Goal: Information Seeking & Learning: Check status

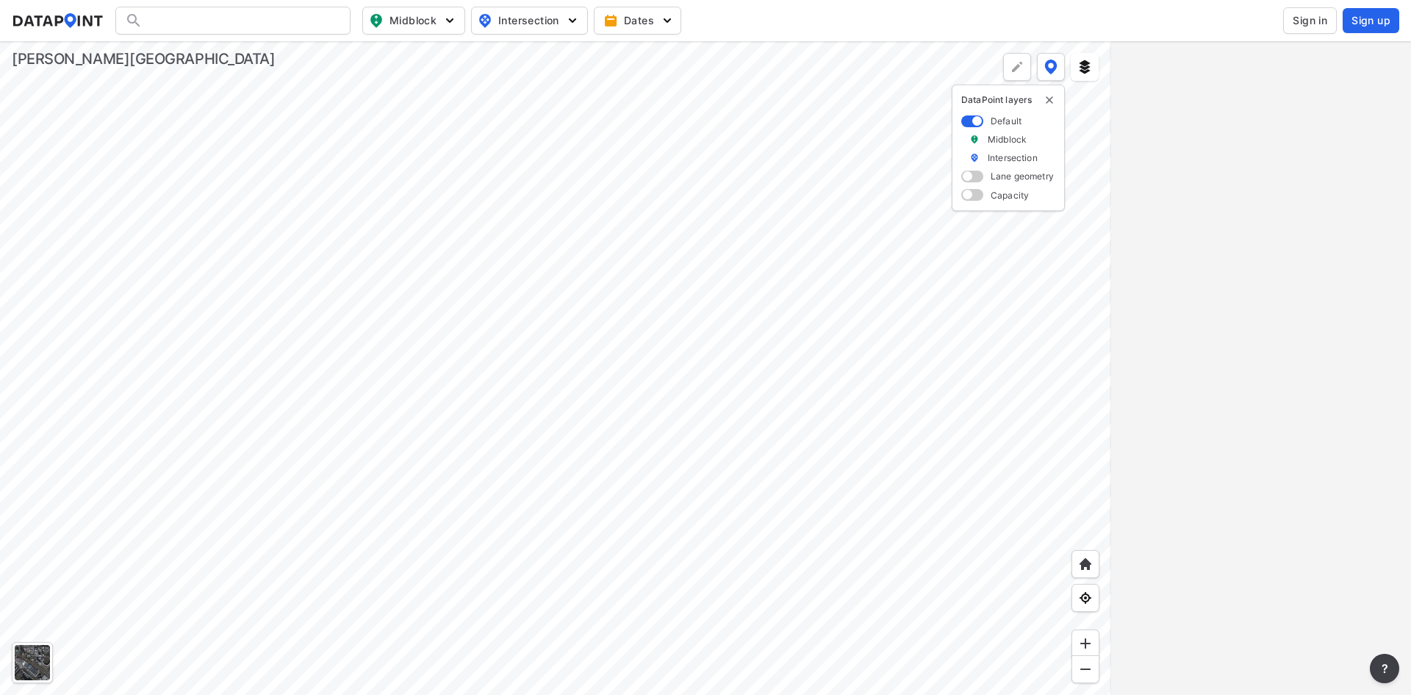
click at [265, 25] on div at bounding box center [232, 21] width 235 height 28
click at [262, 21] on input "Search" at bounding box center [242, 21] width 198 height 24
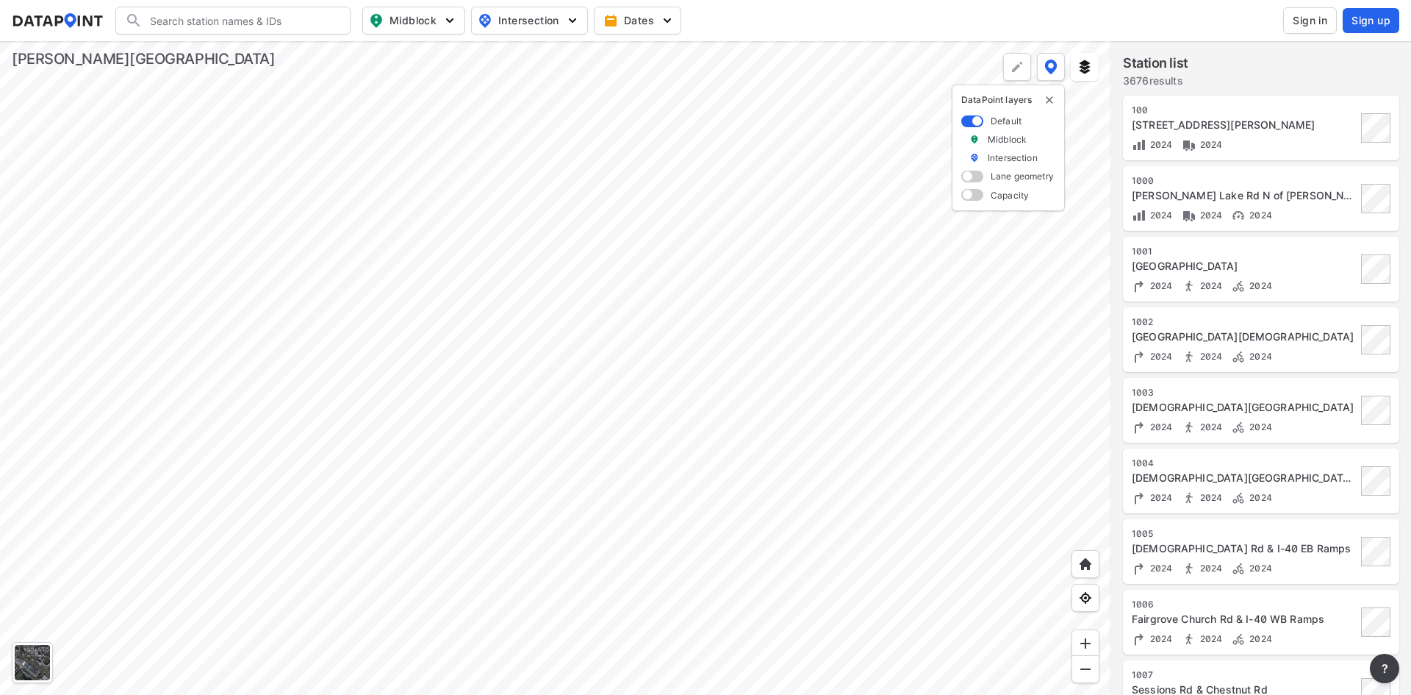
click at [262, 21] on input "Search" at bounding box center [242, 21] width 198 height 24
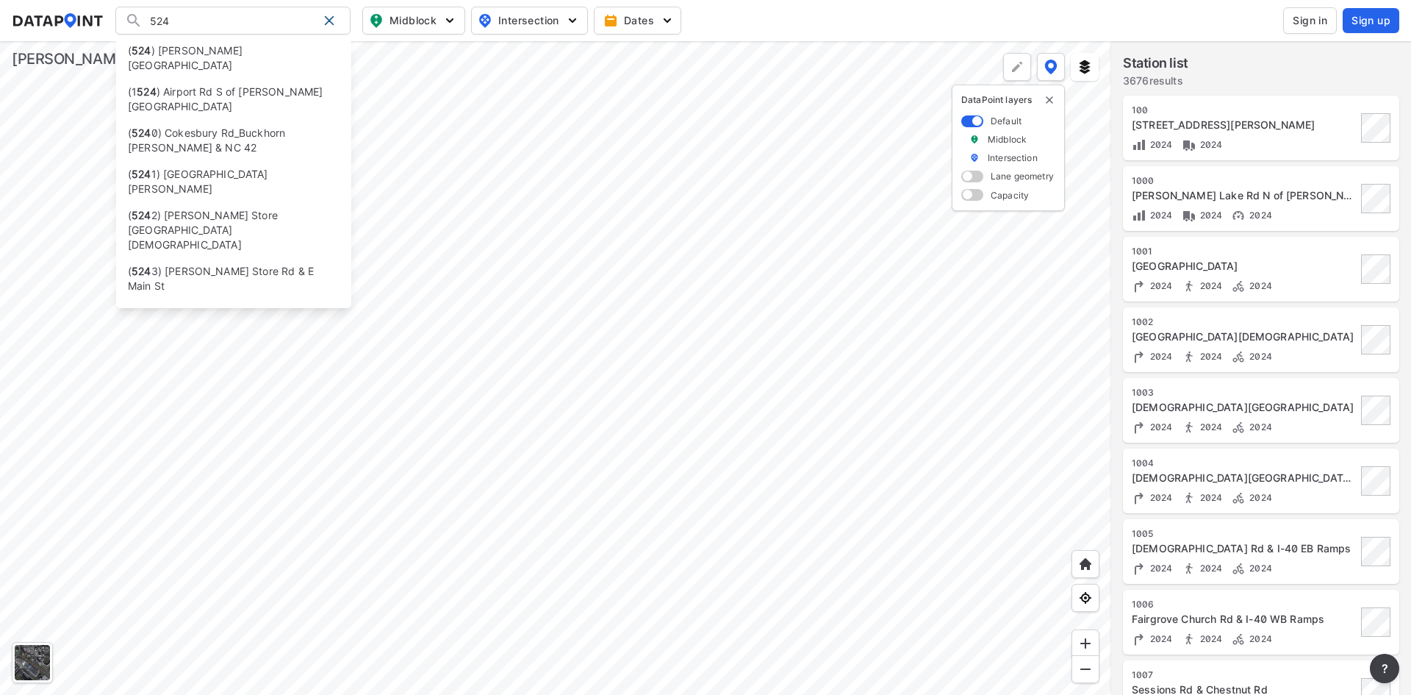
type input "524"
type input "(524) [PERSON_NAME][GEOGRAPHIC_DATA]"
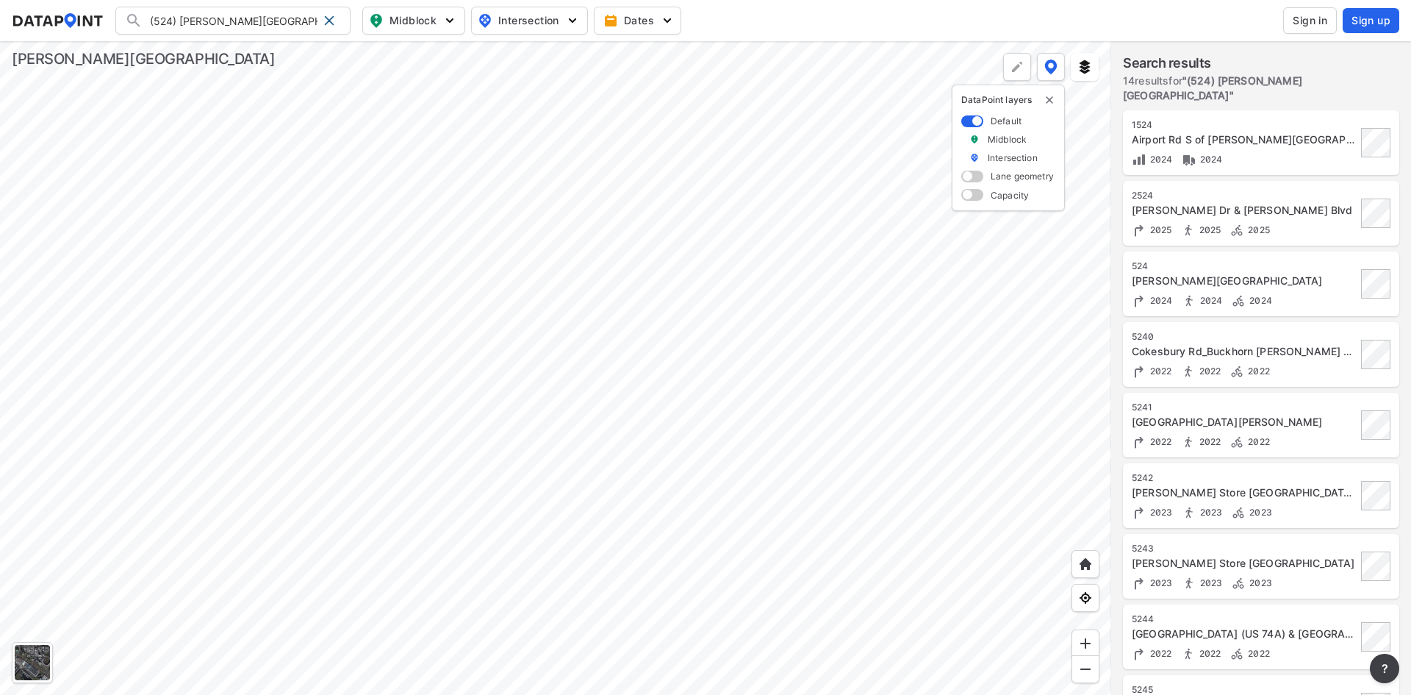
click at [1195, 273] on div "[PERSON_NAME][GEOGRAPHIC_DATA]" at bounding box center [1244, 280] width 225 height 15
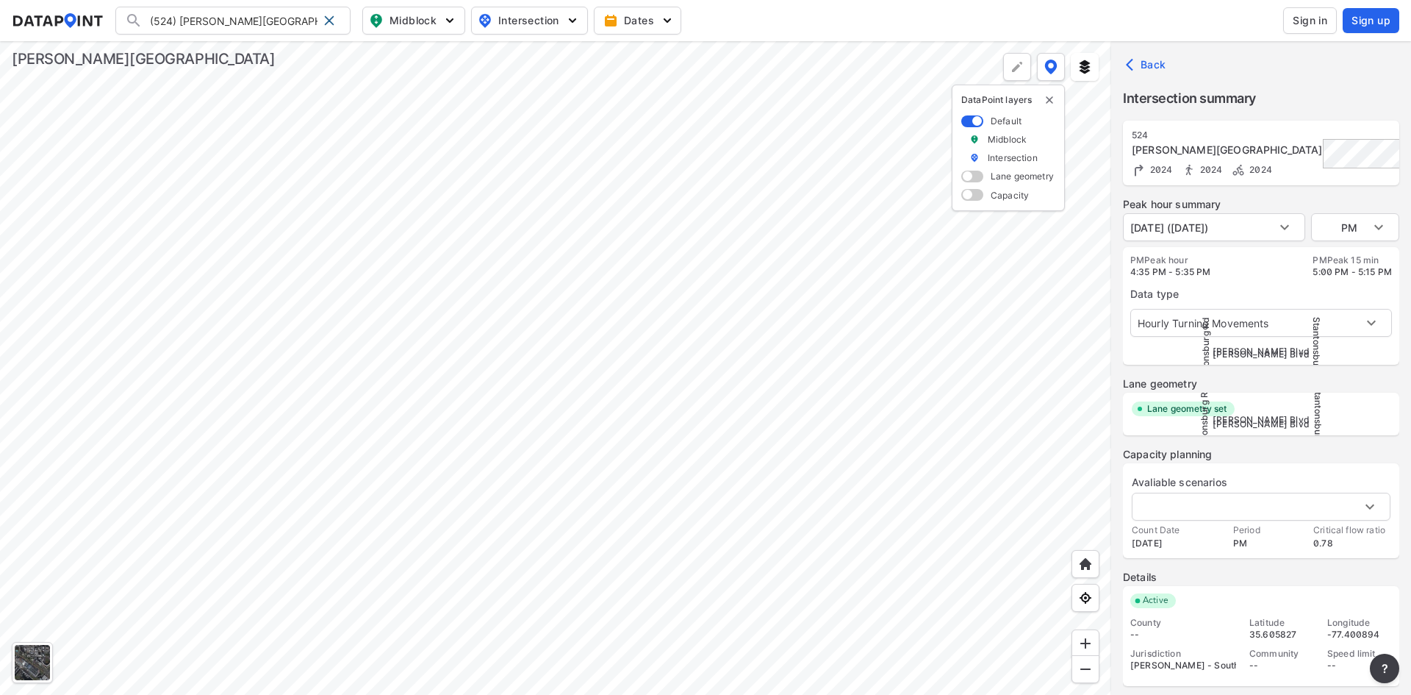
type input "5056"
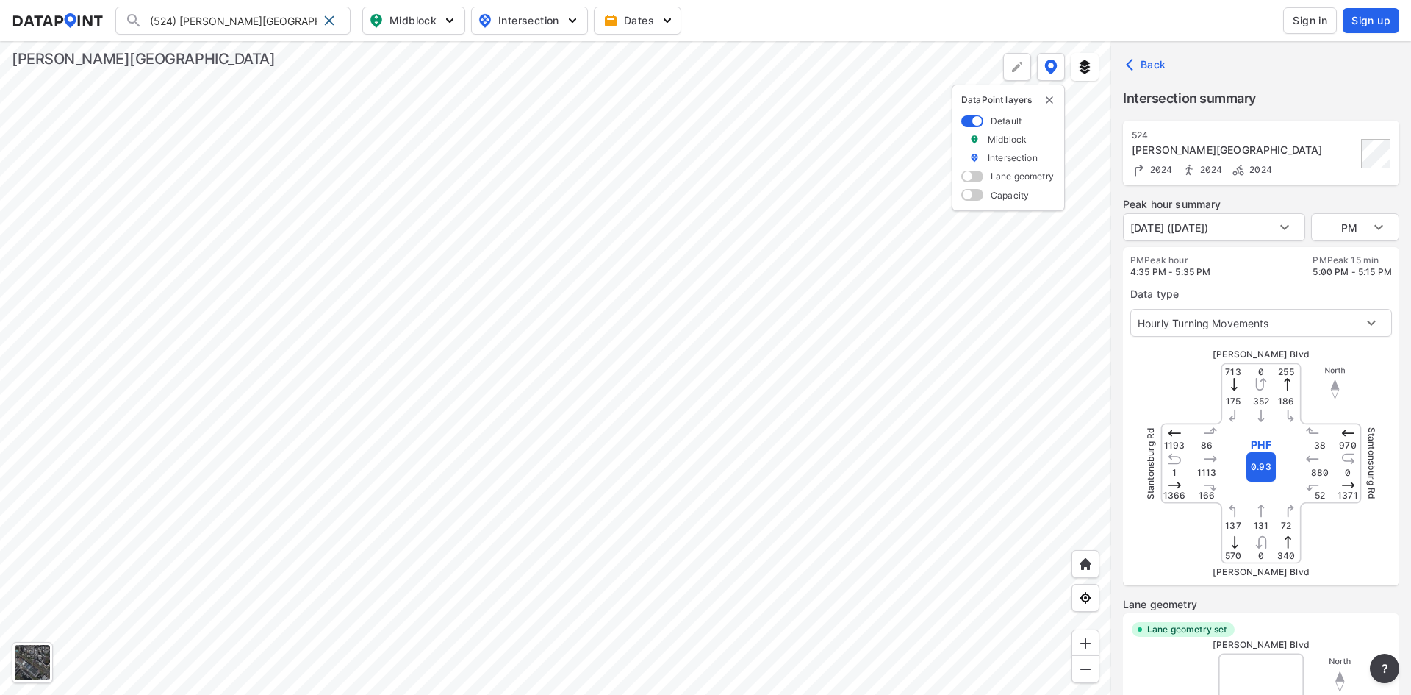
click at [1306, 14] on span "Sign in" at bounding box center [1310, 20] width 35 height 15
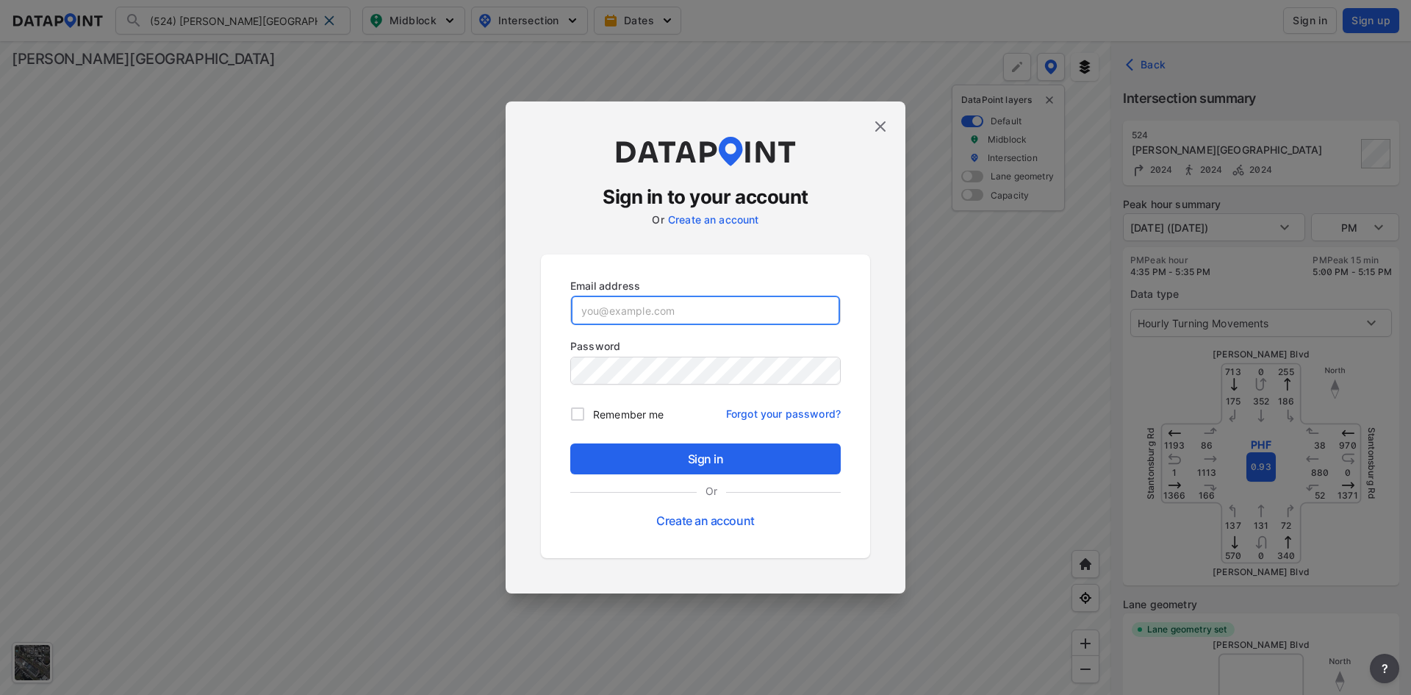
type input "[EMAIL_ADDRESS][DOMAIN_NAME]"
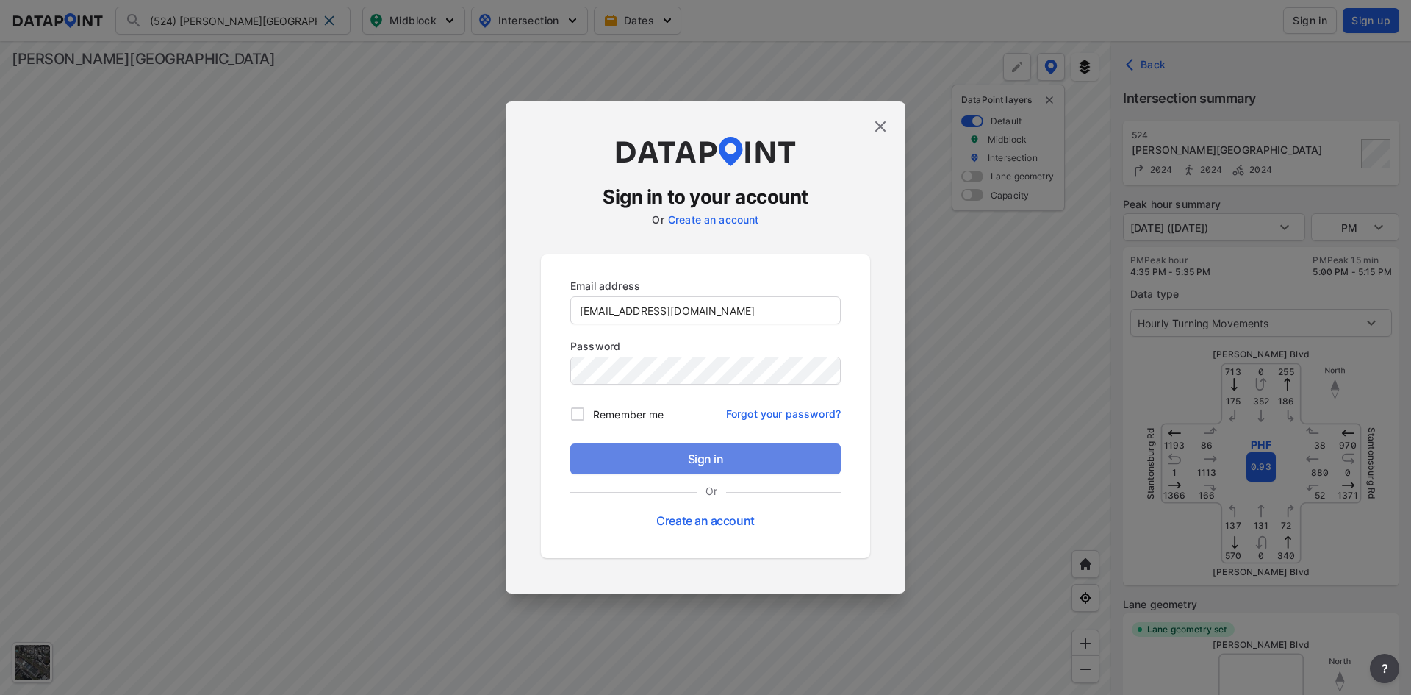
click at [743, 458] on span "Sign in" at bounding box center [705, 459] width 247 height 18
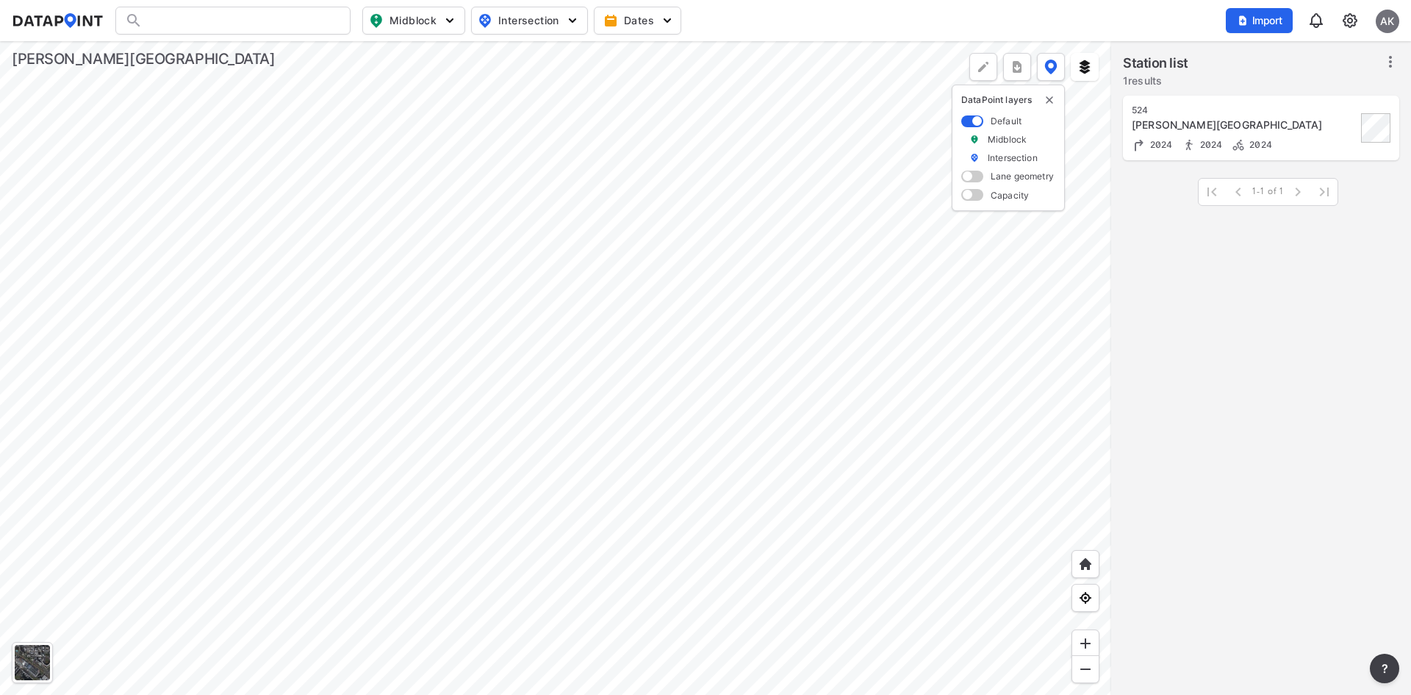
click at [1358, 21] on img at bounding box center [1351, 21] width 18 height 18
click at [1292, 54] on link "Data management" at bounding box center [1287, 56] width 126 height 15
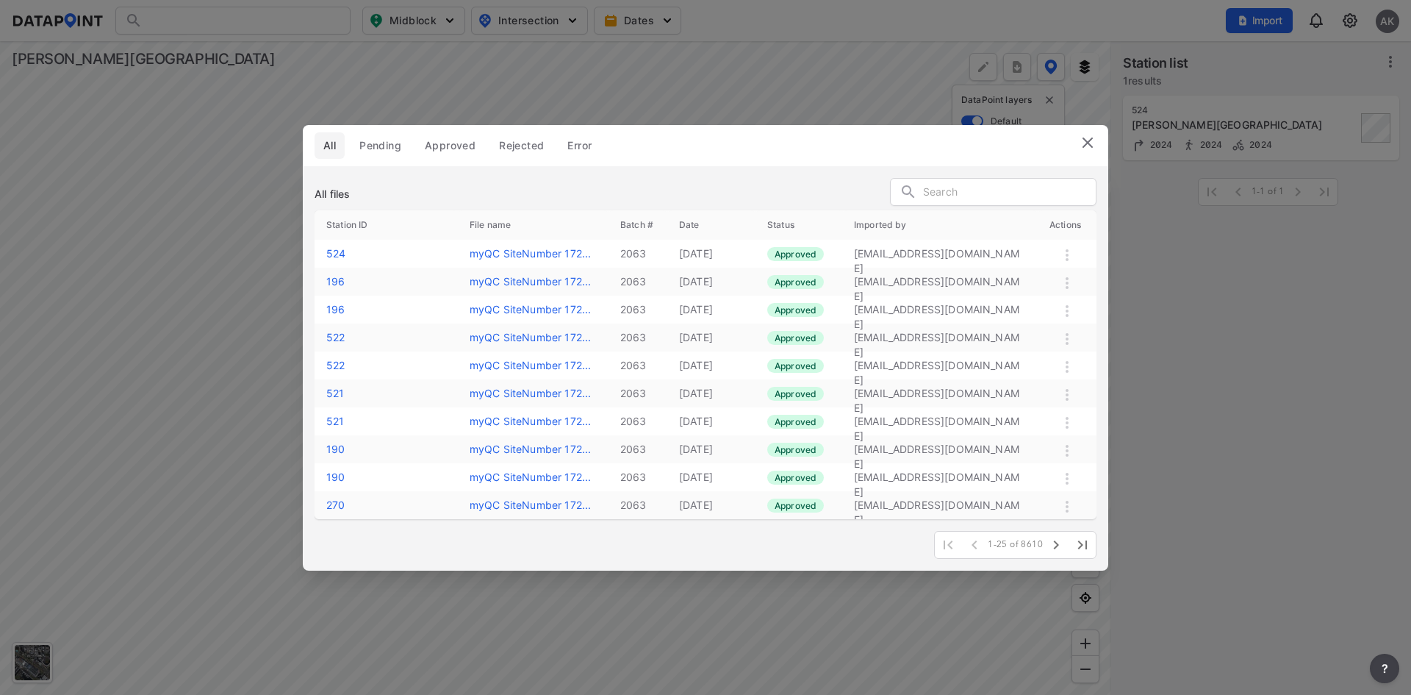
click at [1000, 185] on input "text" at bounding box center [1009, 193] width 173 height 22
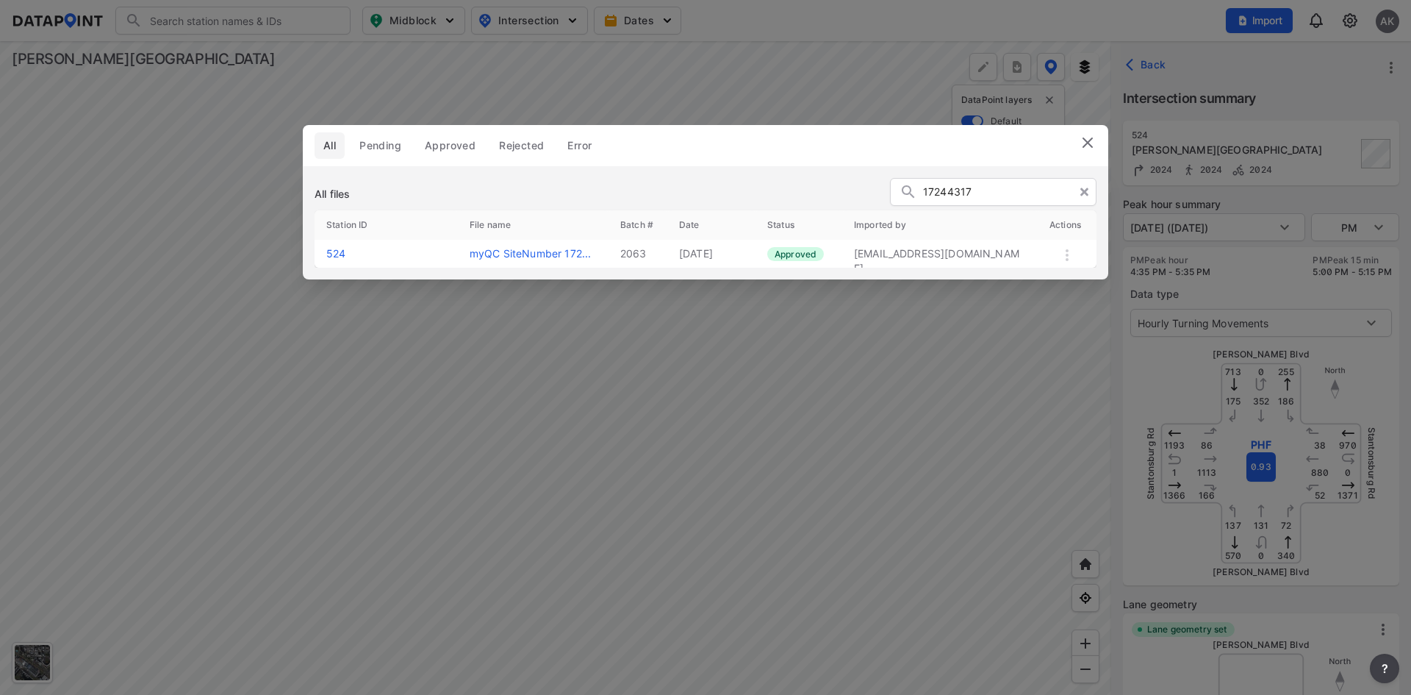
type input "17244317"
click at [338, 255] on label "524" at bounding box center [335, 253] width 19 height 12
click at [334, 247] on label "524" at bounding box center [335, 253] width 19 height 12
click at [1088, 137] on img at bounding box center [1088, 143] width 18 height 18
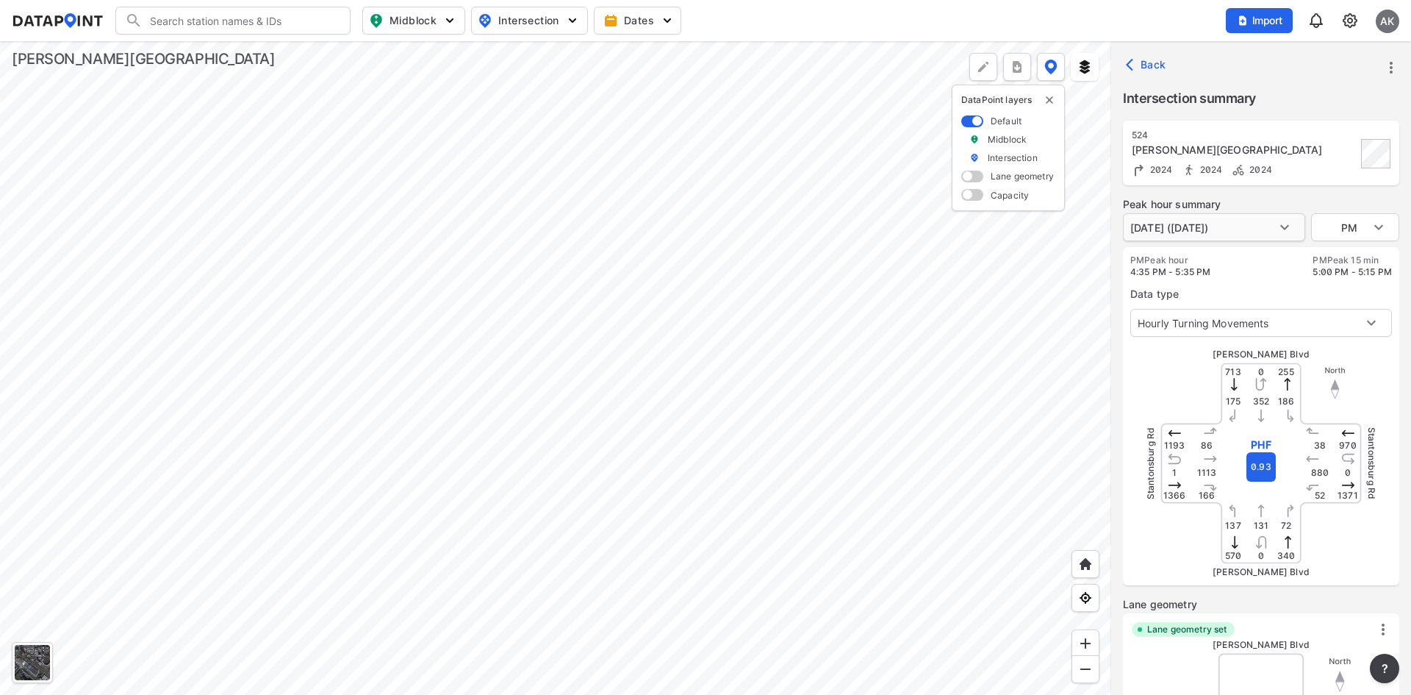
click at [1242, 222] on body "Search Please enter a search term. Midblock Intersection Dates Import AK Import…" at bounding box center [705, 347] width 1411 height 695
click at [1236, 198] on div at bounding box center [705, 347] width 1411 height 695
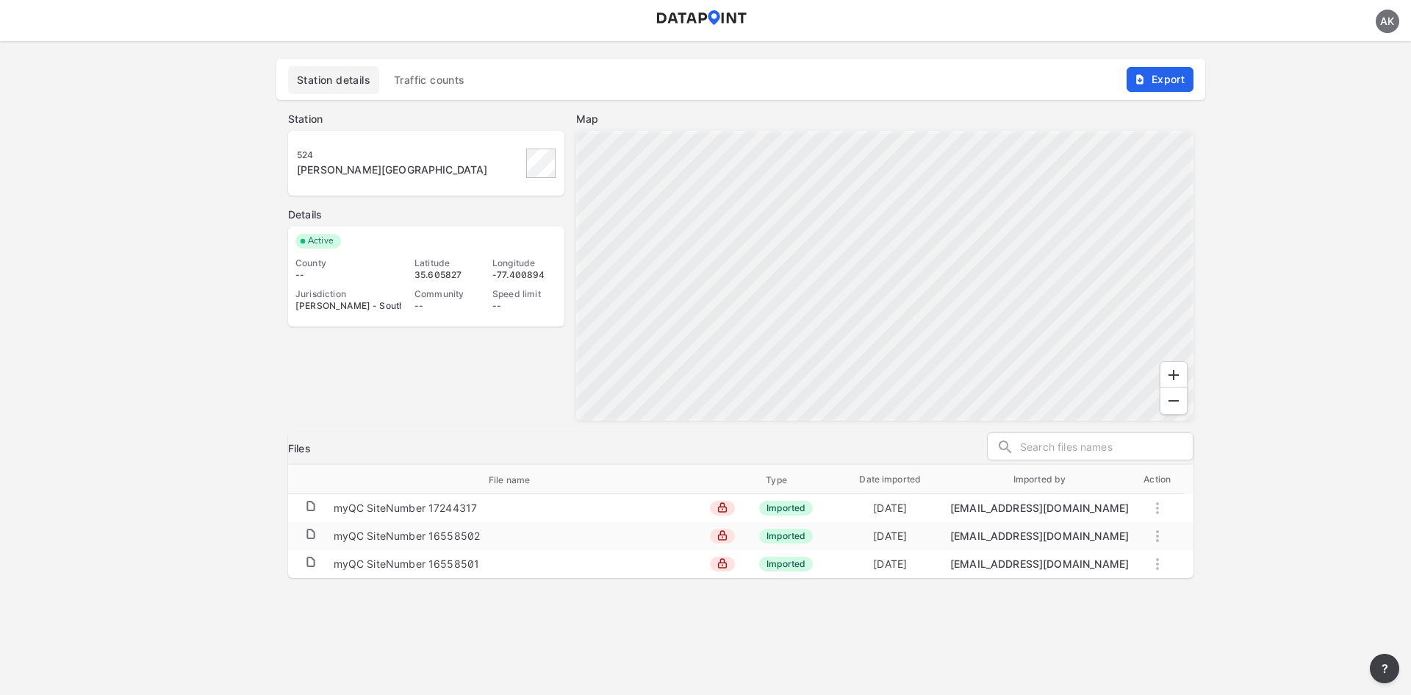
click at [429, 79] on span "Traffic counts" at bounding box center [429, 80] width 71 height 15
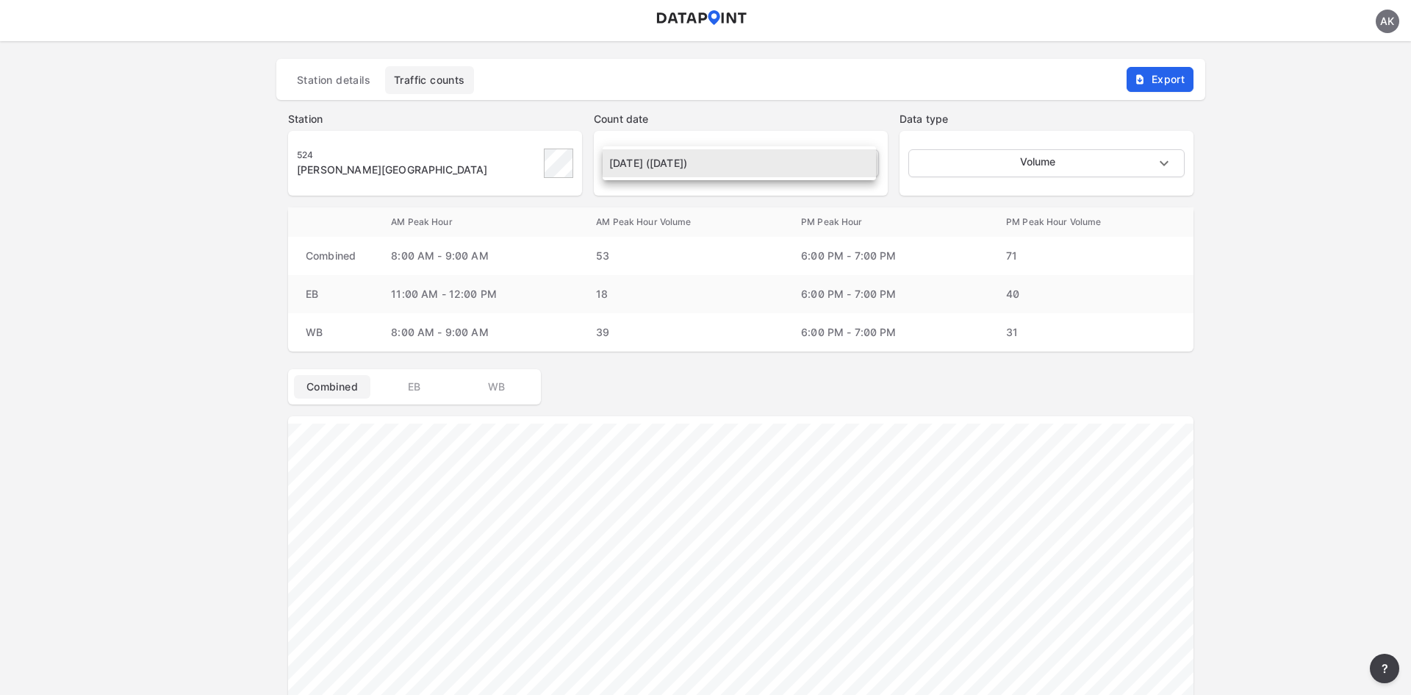
click at [728, 41] on body "AK Station details Traffic counts Export Station [STREET_ADDRESS][PERSON_NAME] …" at bounding box center [705, 41] width 1411 height 0
click at [763, 121] on div at bounding box center [705, 347] width 1411 height 695
click at [817, 41] on body "AK Station details Traffic counts Export Station [STREET_ADDRESS][PERSON_NAME] …" at bounding box center [705, 41] width 1411 height 0
click at [779, 126] on div at bounding box center [705, 347] width 1411 height 695
click at [353, 79] on span "Station details" at bounding box center [334, 80] width 74 height 15
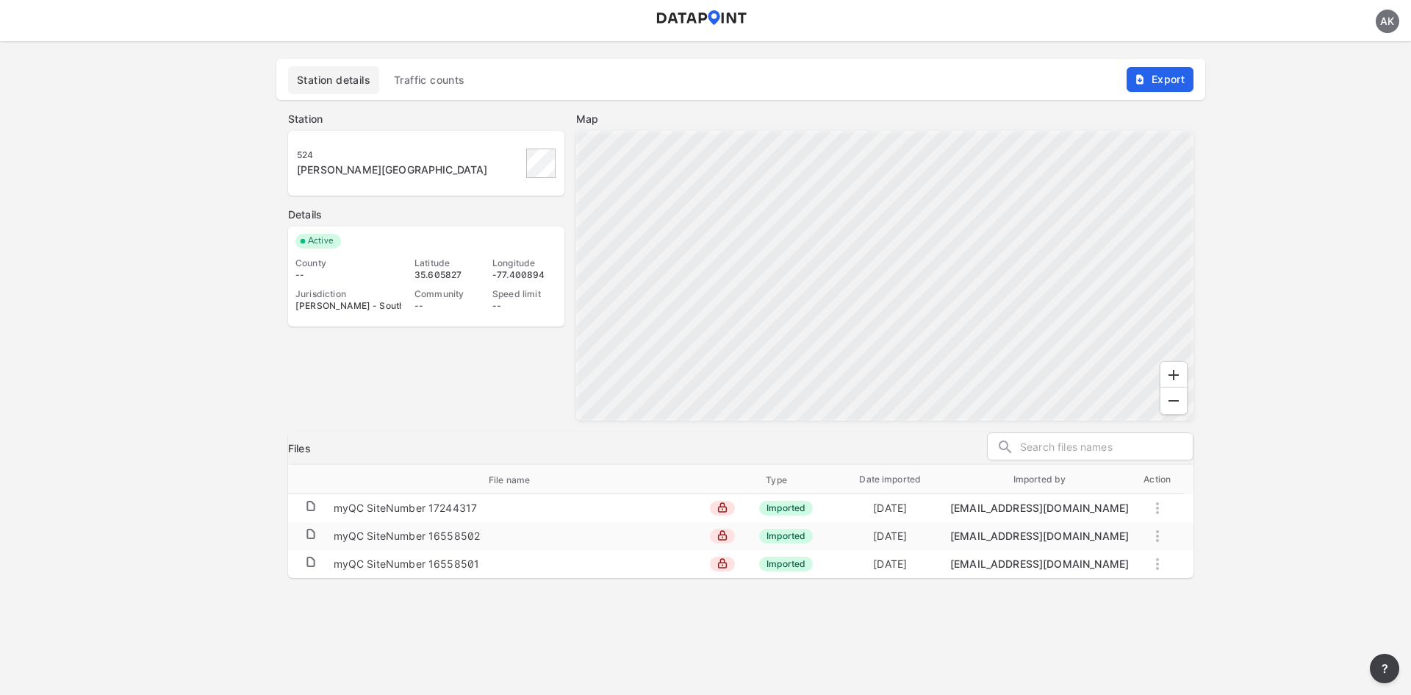
click at [434, 79] on span "Traffic counts" at bounding box center [429, 80] width 71 height 15
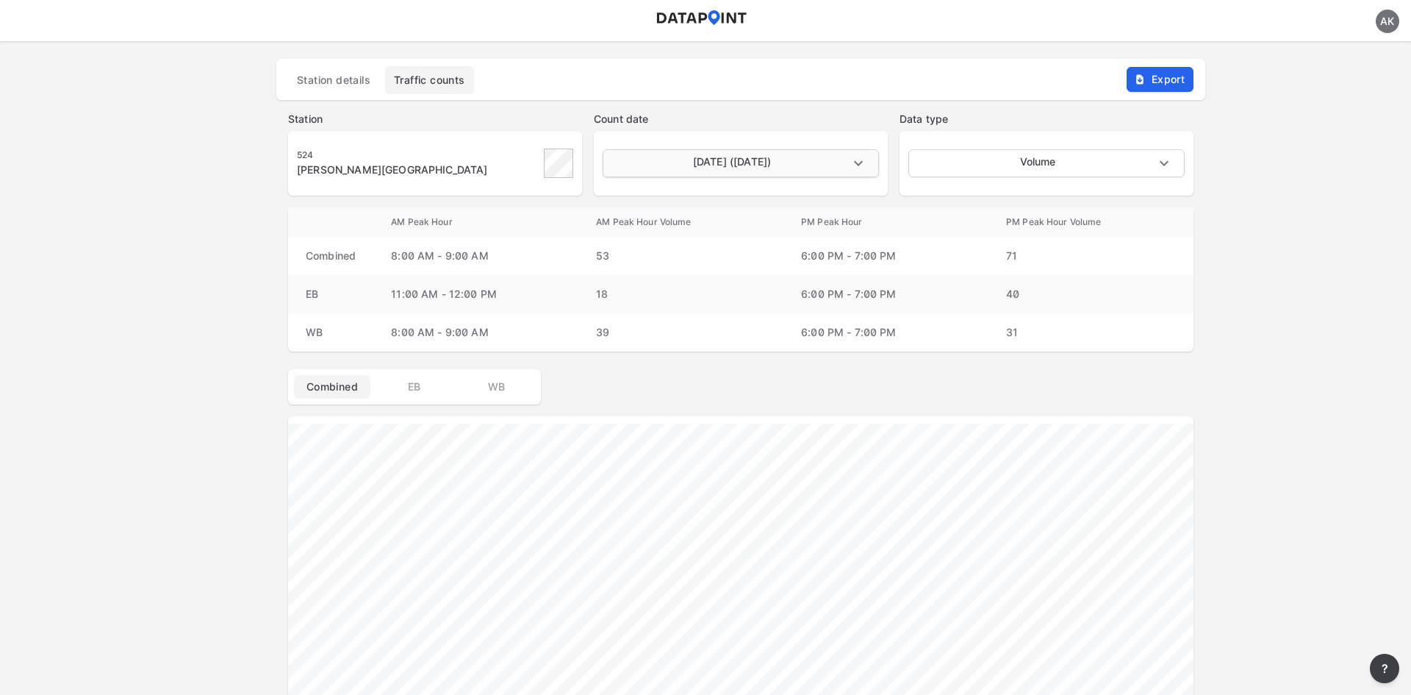
click at [826, 41] on body "AK Station details Traffic counts Export Station [STREET_ADDRESS][PERSON_NAME] …" at bounding box center [705, 41] width 1411 height 0
click at [835, 115] on div at bounding box center [705, 347] width 1411 height 695
